Goal: Task Accomplishment & Management: Manage account settings

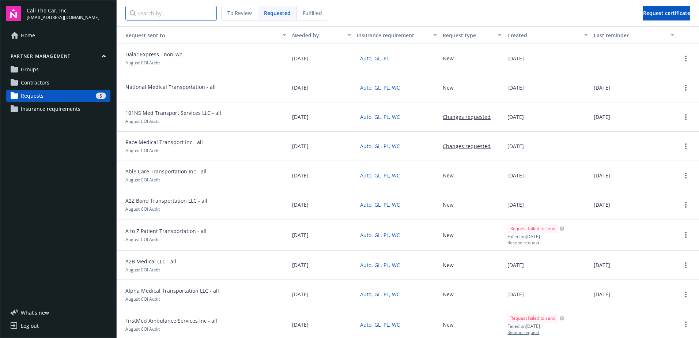
click at [158, 18] on input "Search by..." at bounding box center [170, 13] width 91 height 15
click at [158, 12] on input "Search by..." at bounding box center [170, 13] width 91 height 15
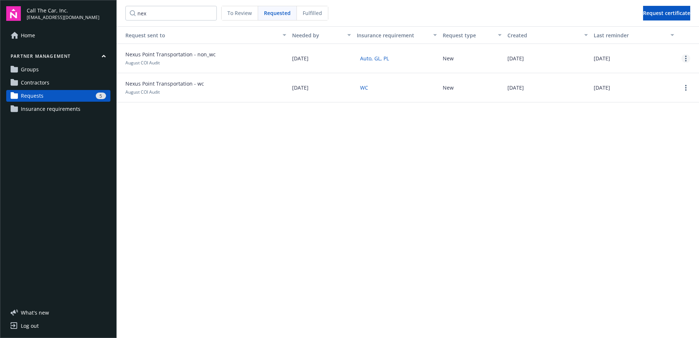
click at [686, 58] on circle "more" at bounding box center [685, 58] width 1 height 1
click at [656, 107] on div "Delete request" at bounding box center [667, 107] width 67 height 12
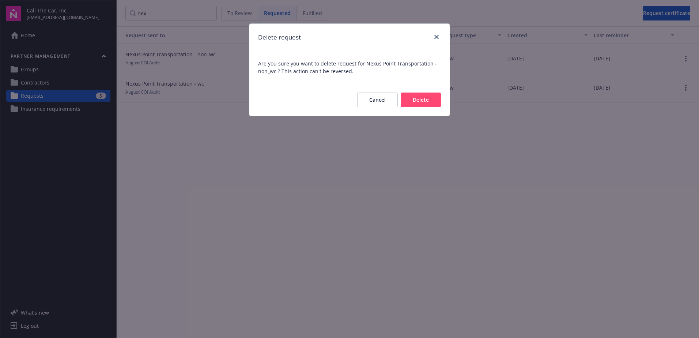
click at [419, 95] on button "Delete" at bounding box center [421, 100] width 40 height 15
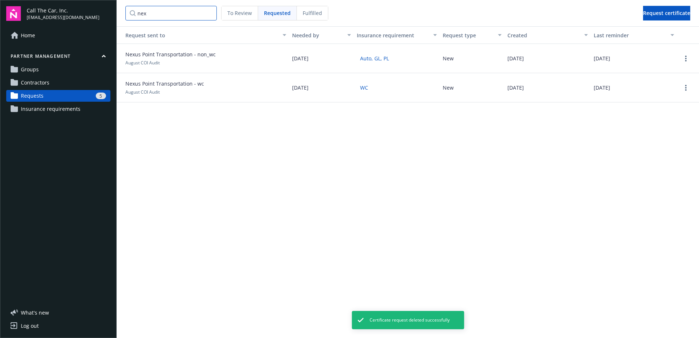
click at [150, 10] on input "nex" at bounding box center [170, 13] width 91 height 15
drag, startPoint x: 159, startPoint y: 18, endPoint x: 106, endPoint y: 18, distance: 53.0
click at [109, 18] on div "Call The Car, Inc. [EMAIL_ADDRESS][DOMAIN_NAME] Home Partner management Groups …" at bounding box center [349, 169] width 699 height 338
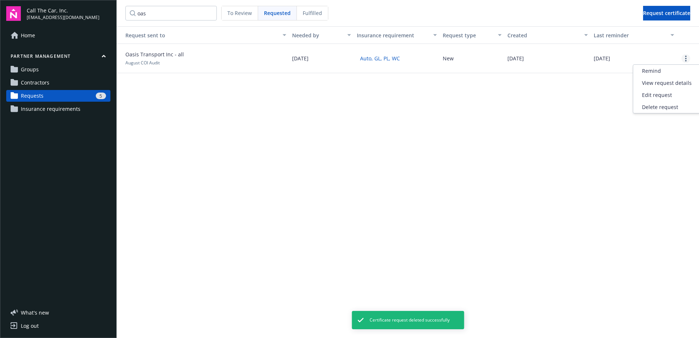
click at [690, 59] on link "more" at bounding box center [686, 58] width 9 height 9
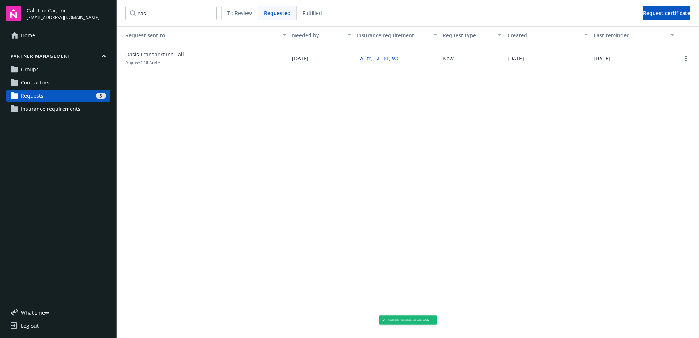
click at [657, 106] on div "Request sent to Needed by Insurance requirement Request type Created Last remin…" at bounding box center [408, 182] width 583 height 312
click at [687, 55] on link "more" at bounding box center [686, 58] width 9 height 9
click at [667, 108] on div "Delete request" at bounding box center [667, 107] width 67 height 12
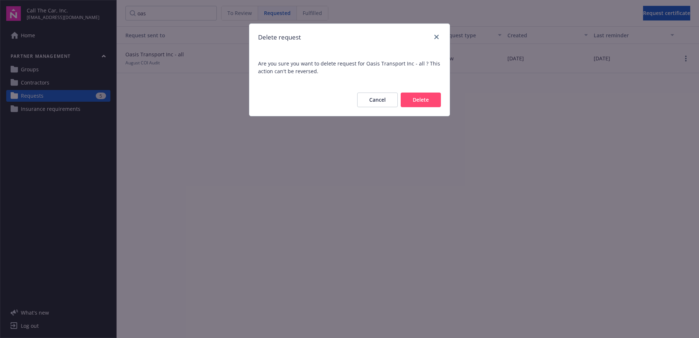
click at [427, 101] on button "Delete" at bounding box center [421, 100] width 40 height 15
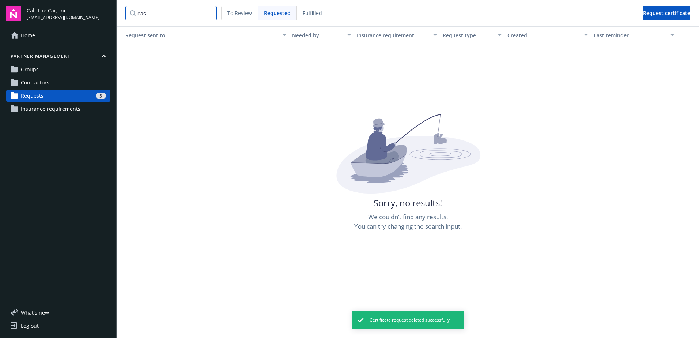
drag, startPoint x: 149, startPoint y: 13, endPoint x: 135, endPoint y: 12, distance: 13.2
click at [135, 12] on input "oas" at bounding box center [170, 13] width 91 height 15
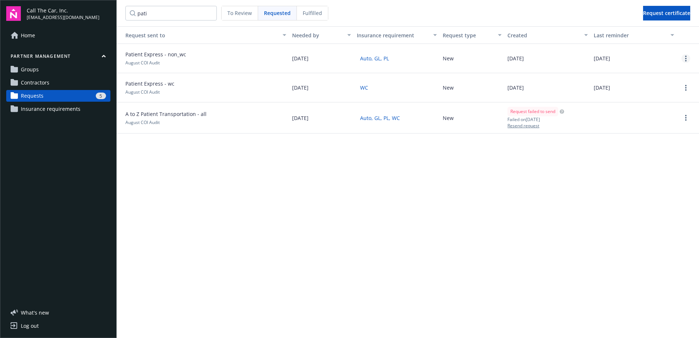
click at [689, 58] on link "more" at bounding box center [686, 58] width 9 height 9
click at [663, 106] on div "Delete request" at bounding box center [667, 107] width 67 height 12
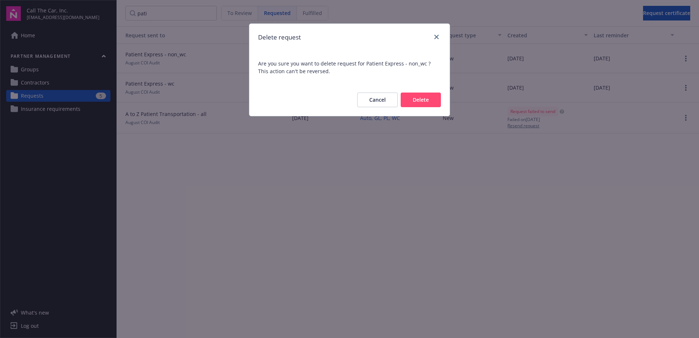
click at [414, 98] on button "Delete" at bounding box center [421, 100] width 40 height 15
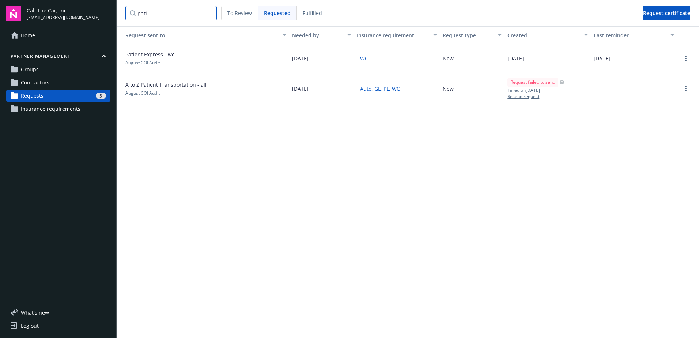
drag, startPoint x: 153, startPoint y: 13, endPoint x: 120, endPoint y: 13, distance: 32.9
click at [120, 13] on nav "pati To Review Requested Fulfilled Request certificate" at bounding box center [408, 13] width 583 height 26
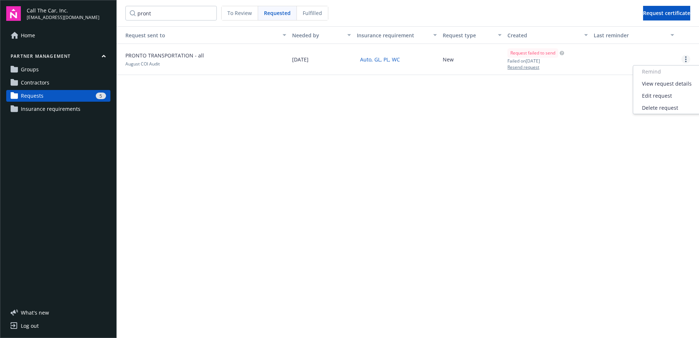
click at [685, 58] on icon "more" at bounding box center [685, 59] width 1 height 6
click at [647, 107] on div "Delete request" at bounding box center [667, 108] width 67 height 12
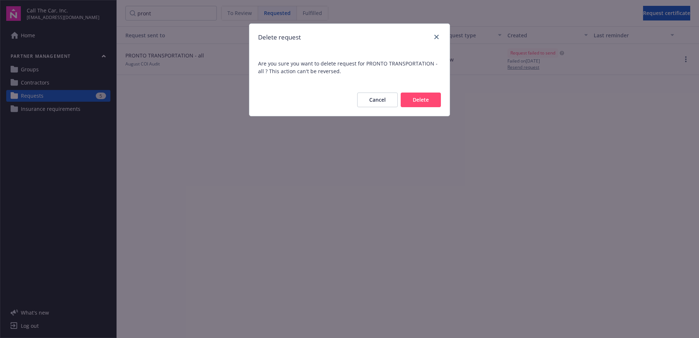
click at [420, 99] on button "Delete" at bounding box center [421, 100] width 40 height 15
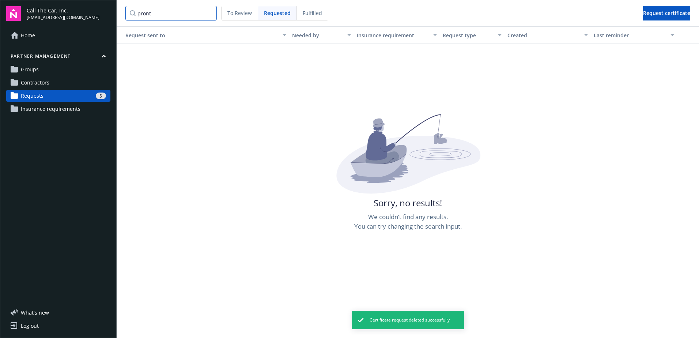
drag, startPoint x: 151, startPoint y: 14, endPoint x: 123, endPoint y: 14, distance: 27.8
click at [123, 14] on nav "pront To Review Requested Fulfilled Request certificate" at bounding box center [408, 13] width 583 height 26
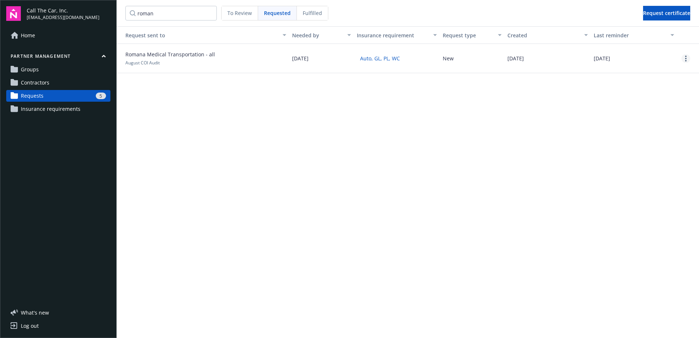
click at [687, 57] on link "more" at bounding box center [686, 58] width 9 height 9
click at [667, 107] on div "Delete request" at bounding box center [667, 107] width 67 height 12
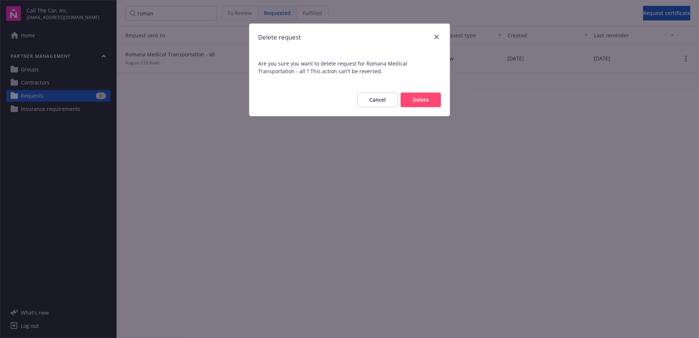
click at [413, 99] on button "Delete" at bounding box center [421, 100] width 40 height 15
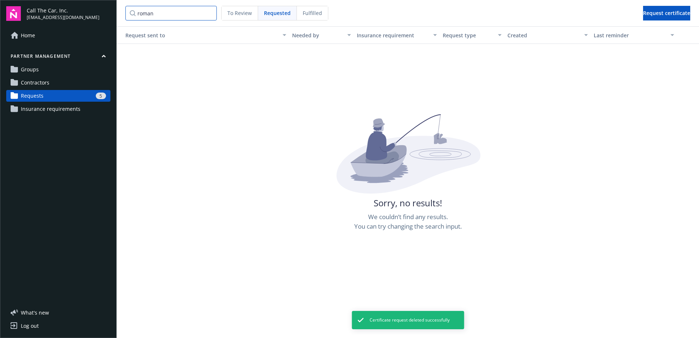
drag, startPoint x: 166, startPoint y: 11, endPoint x: 100, endPoint y: 9, distance: 65.5
click at [100, 9] on div "Call The Car, Inc. [EMAIL_ADDRESS][DOMAIN_NAME] Home Partner management Groups …" at bounding box center [349, 169] width 699 height 338
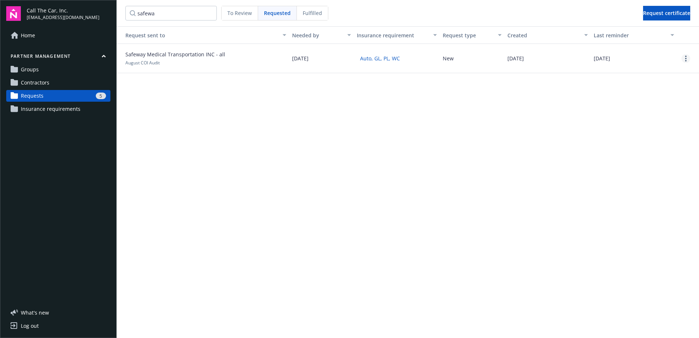
click at [684, 56] on link "more" at bounding box center [686, 58] width 9 height 9
click at [659, 106] on div "Delete request" at bounding box center [667, 107] width 67 height 12
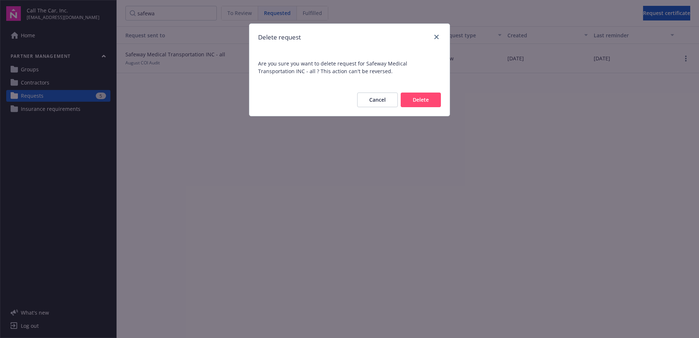
click at [415, 96] on button "Delete" at bounding box center [421, 100] width 40 height 15
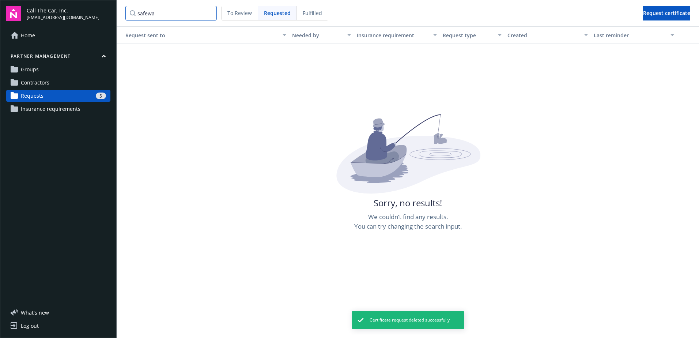
drag, startPoint x: 174, startPoint y: 14, endPoint x: 128, endPoint y: 14, distance: 46.8
click at [128, 14] on input "safewa" at bounding box center [170, 13] width 91 height 15
drag, startPoint x: 156, startPoint y: 15, endPoint x: 122, endPoint y: 14, distance: 34.0
click at [122, 14] on nav "sfv To Review Requested Fulfilled Request certificate" at bounding box center [408, 13] width 583 height 26
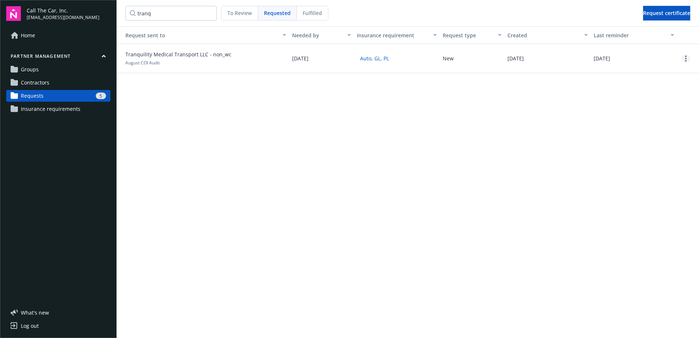
click at [689, 55] on link "more" at bounding box center [686, 58] width 9 height 9
click at [670, 107] on div "Delete request" at bounding box center [667, 107] width 67 height 12
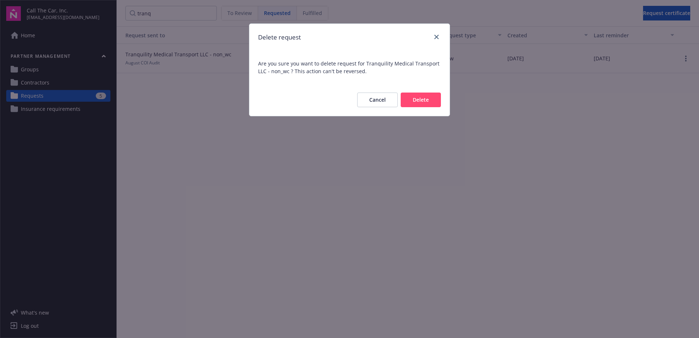
click at [423, 98] on button "Delete" at bounding box center [421, 100] width 40 height 15
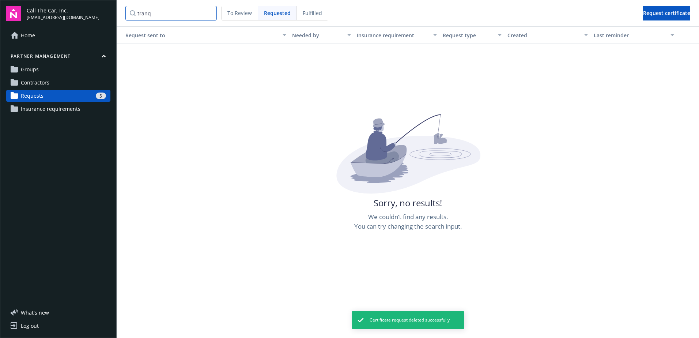
drag, startPoint x: 155, startPoint y: 11, endPoint x: 100, endPoint y: 12, distance: 54.5
click at [100, 12] on div "Call The Car, Inc. [EMAIL_ADDRESS][DOMAIN_NAME] Home Partner management Groups …" at bounding box center [349, 169] width 699 height 338
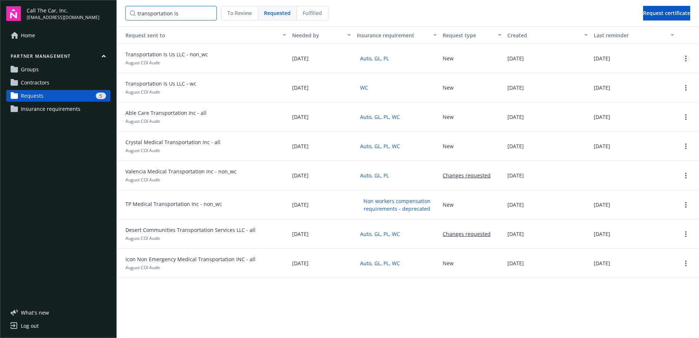
type input "transportation is"
click at [687, 57] on icon "more" at bounding box center [685, 59] width 1 height 6
click at [669, 107] on div "Delete request" at bounding box center [667, 107] width 67 height 12
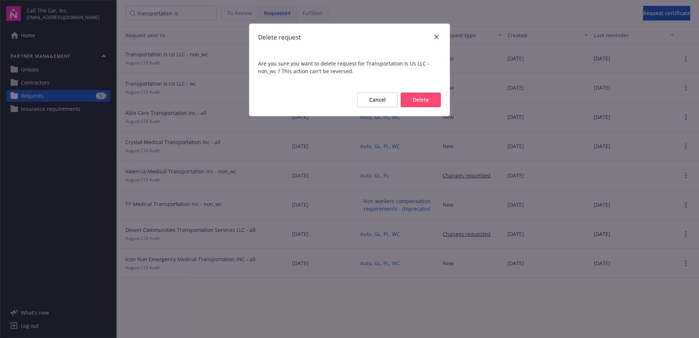
click at [426, 99] on button "Delete" at bounding box center [421, 100] width 40 height 15
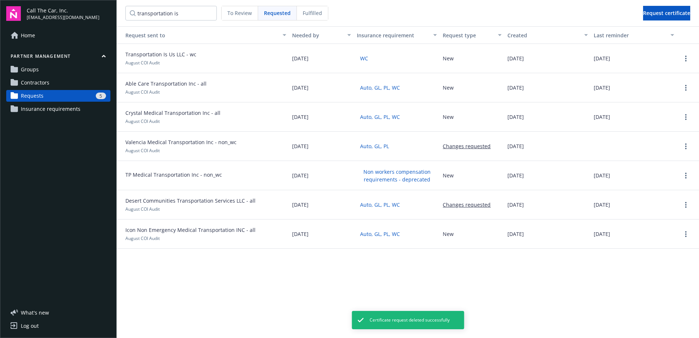
drag, startPoint x: 241, startPoint y: 10, endPoint x: 293, endPoint y: 25, distance: 54.3
click at [242, 10] on span "To Review" at bounding box center [240, 13] width 25 height 8
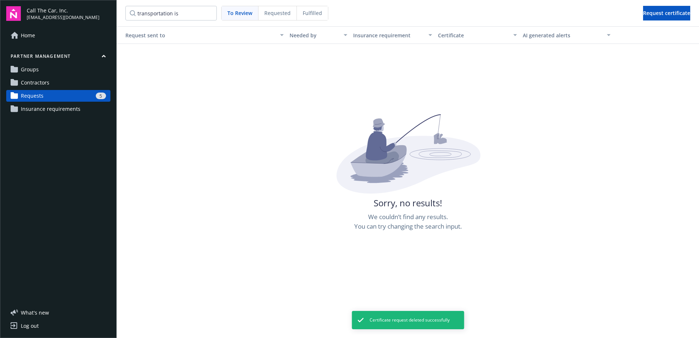
click at [243, 12] on span "To Review" at bounding box center [240, 13] width 25 height 8
click at [72, 94] on div "5" at bounding box center [76, 96] width 60 height 7
drag, startPoint x: 191, startPoint y: 9, endPoint x: 188, endPoint y: 12, distance: 3.9
click at [188, 12] on input "transportation is" at bounding box center [170, 13] width 91 height 15
click at [210, 12] on input "transportation is" at bounding box center [170, 13] width 91 height 15
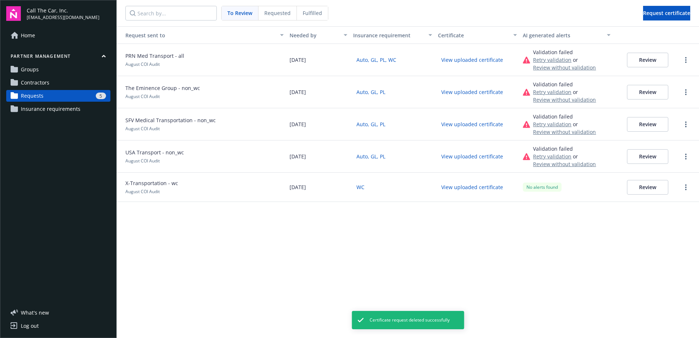
click at [239, 11] on span "To Review" at bounding box center [240, 13] width 25 height 8
click at [271, 12] on span "Requested" at bounding box center [277, 13] width 26 height 8
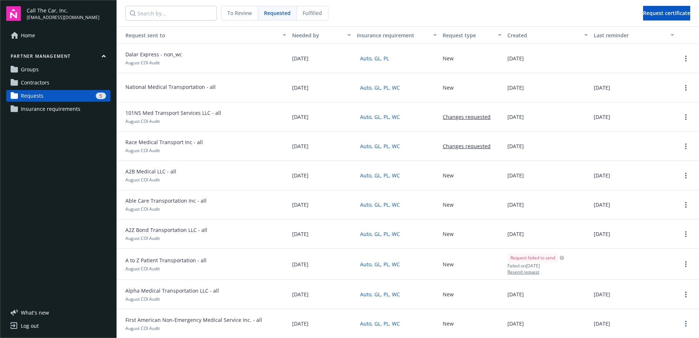
click at [307, 12] on span "Fulfilled" at bounding box center [312, 13] width 19 height 8
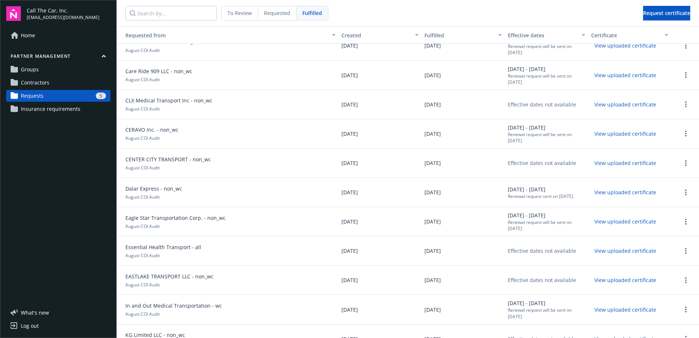
scroll to position [658, 0]
click at [225, 191] on div "Dalar Express - non_wc August COI Audit" at bounding box center [228, 190] width 222 height 29
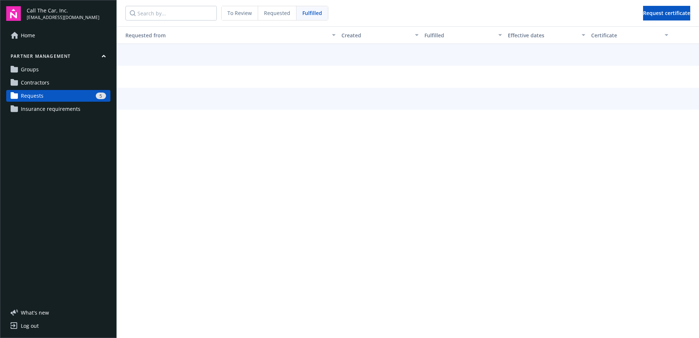
click at [241, 11] on span "To Review" at bounding box center [240, 13] width 25 height 8
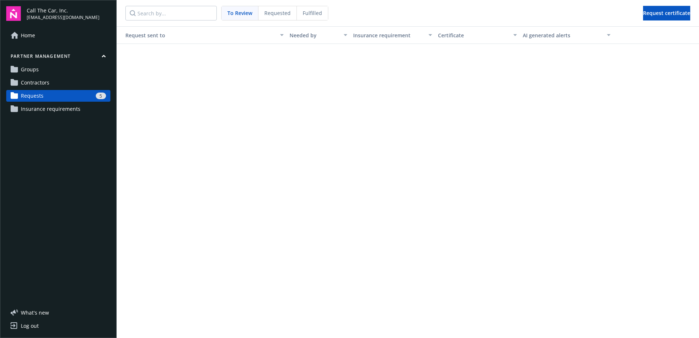
click at [279, 13] on span "Requested" at bounding box center [277, 13] width 26 height 8
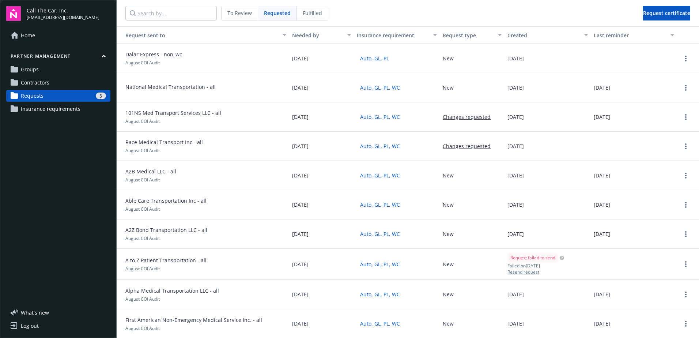
click at [199, 57] on div "Dalar Express - non_wc August COI Audit" at bounding box center [203, 58] width 173 height 29
click at [161, 54] on span "Dalar Express - non_wc" at bounding box center [153, 54] width 57 height 8
click at [651, 57] on div at bounding box center [634, 58] width 86 height 29
click at [685, 57] on div at bounding box center [688, 58] width 16 height 9
click at [683, 57] on link "more" at bounding box center [686, 58] width 9 height 9
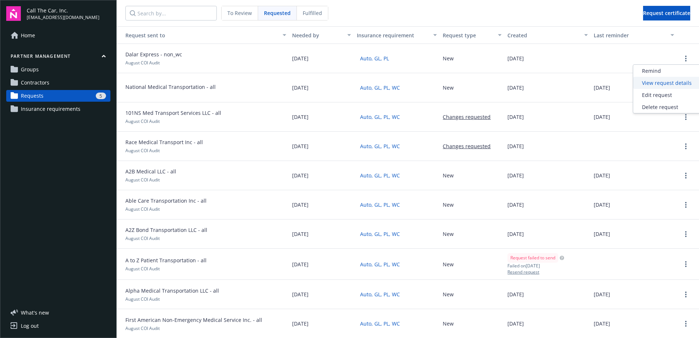
click at [651, 81] on div "View request details" at bounding box center [667, 83] width 67 height 12
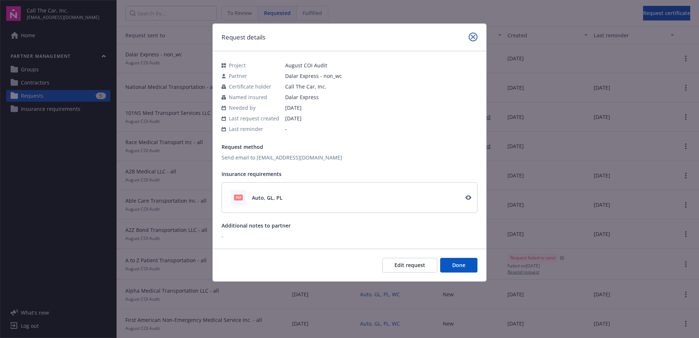
click at [474, 33] on link "close" at bounding box center [473, 37] width 9 height 9
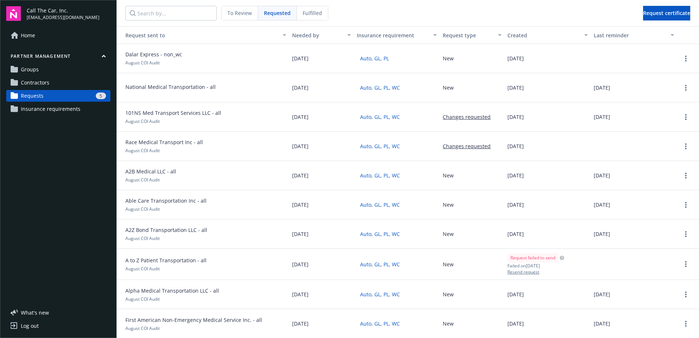
click at [219, 34] on div "Request sent to" at bounding box center [199, 35] width 159 height 8
click at [284, 37] on div "button" at bounding box center [286, 35] width 4 height 17
click at [284, 34] on div "button" at bounding box center [286, 35] width 4 height 17
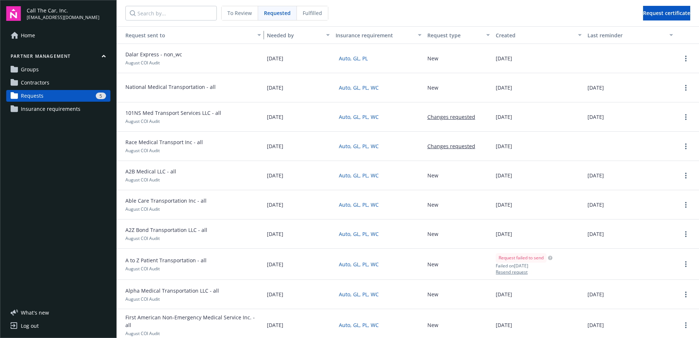
drag, startPoint x: 286, startPoint y: 35, endPoint x: 258, endPoint y: 35, distance: 28.5
click at [259, 35] on div "button" at bounding box center [261, 35] width 4 height 17
click at [227, 34] on div "Request sent to" at bounding box center [187, 35] width 134 height 8
click at [217, 35] on div "Request sent to" at bounding box center [187, 35] width 134 height 8
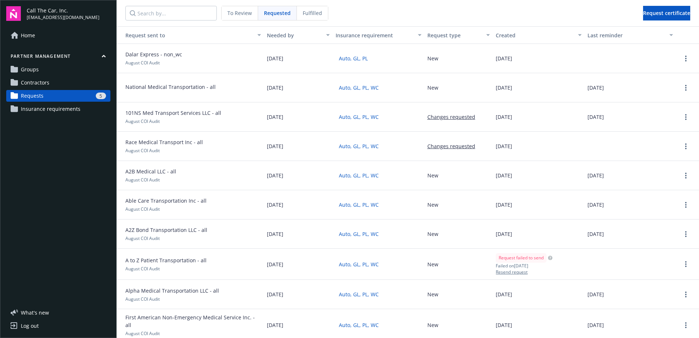
click at [314, 13] on span "Fulfilled" at bounding box center [312, 13] width 19 height 8
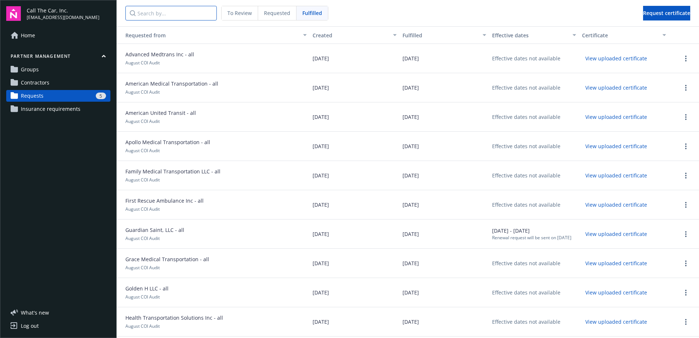
click at [166, 7] on input "Search by..." at bounding box center [170, 13] width 91 height 15
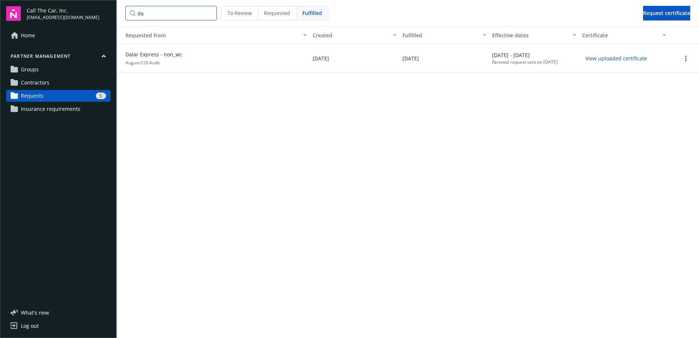
type input "d"
